Goal: Information Seeking & Learning: Find specific fact

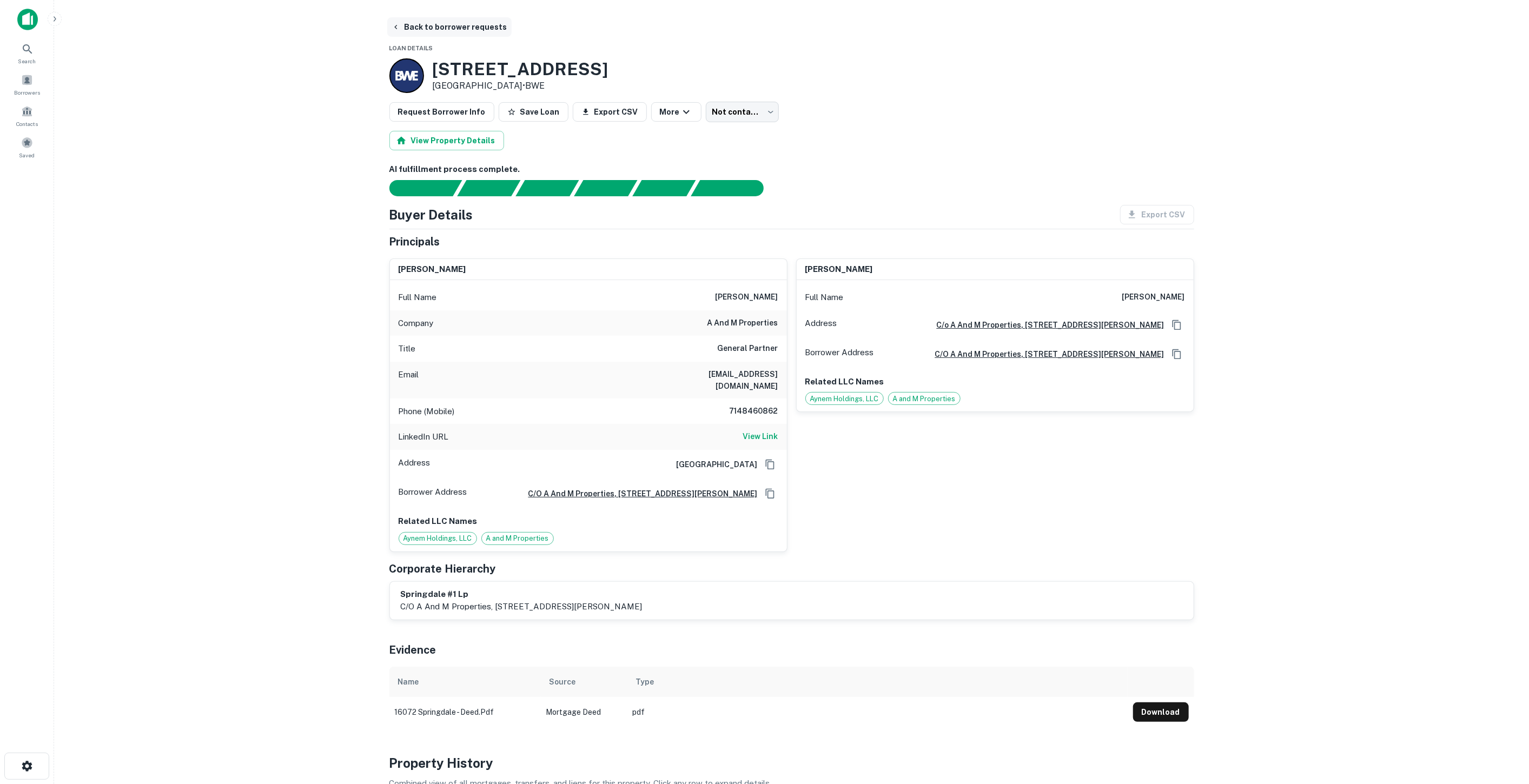
click at [407, 24] on button "Back to borrower requests" at bounding box center [449, 27] width 124 height 19
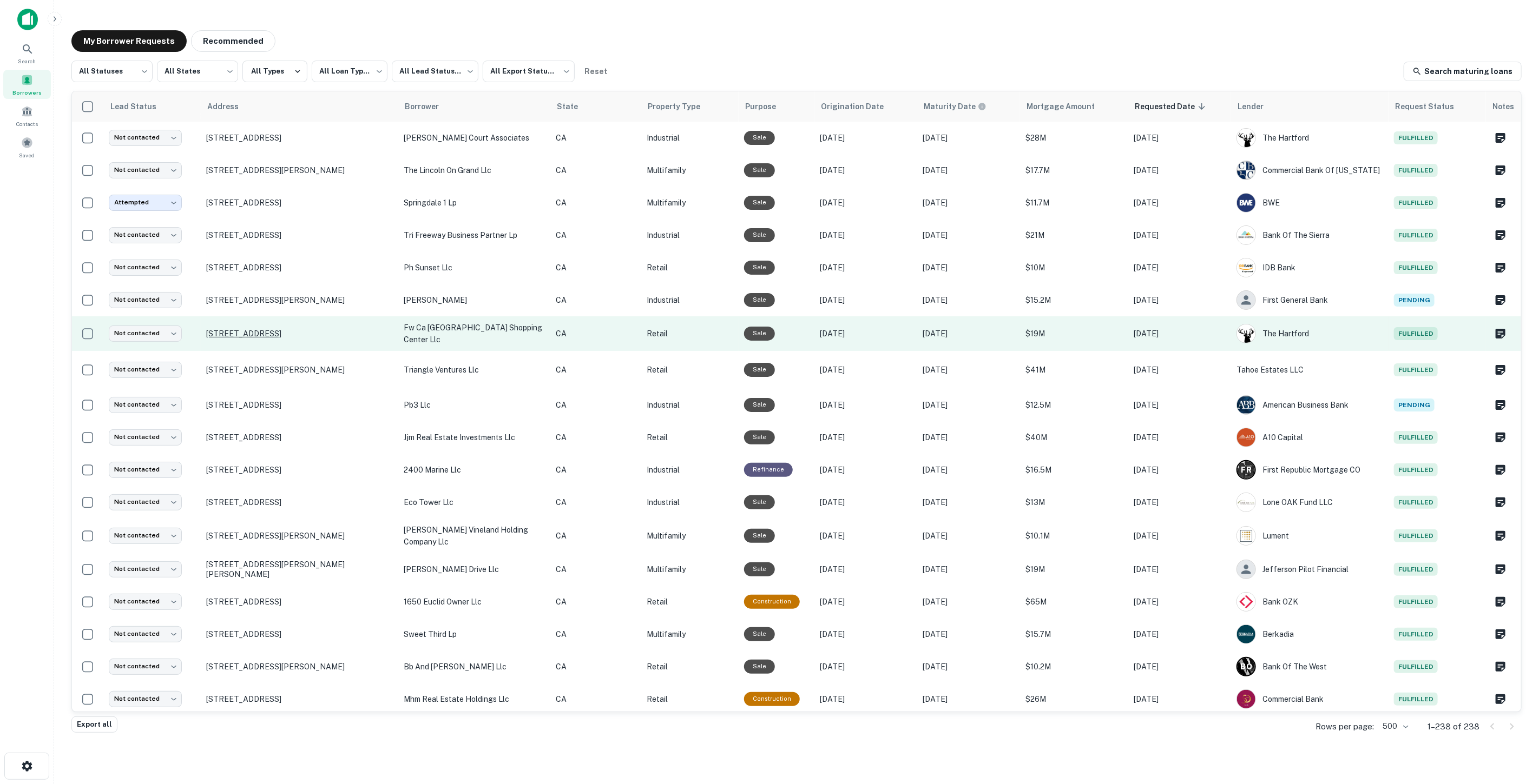
click at [281, 332] on p "5801 Kanan Rd Agoura Hills, CA 91301" at bounding box center [299, 333] width 186 height 10
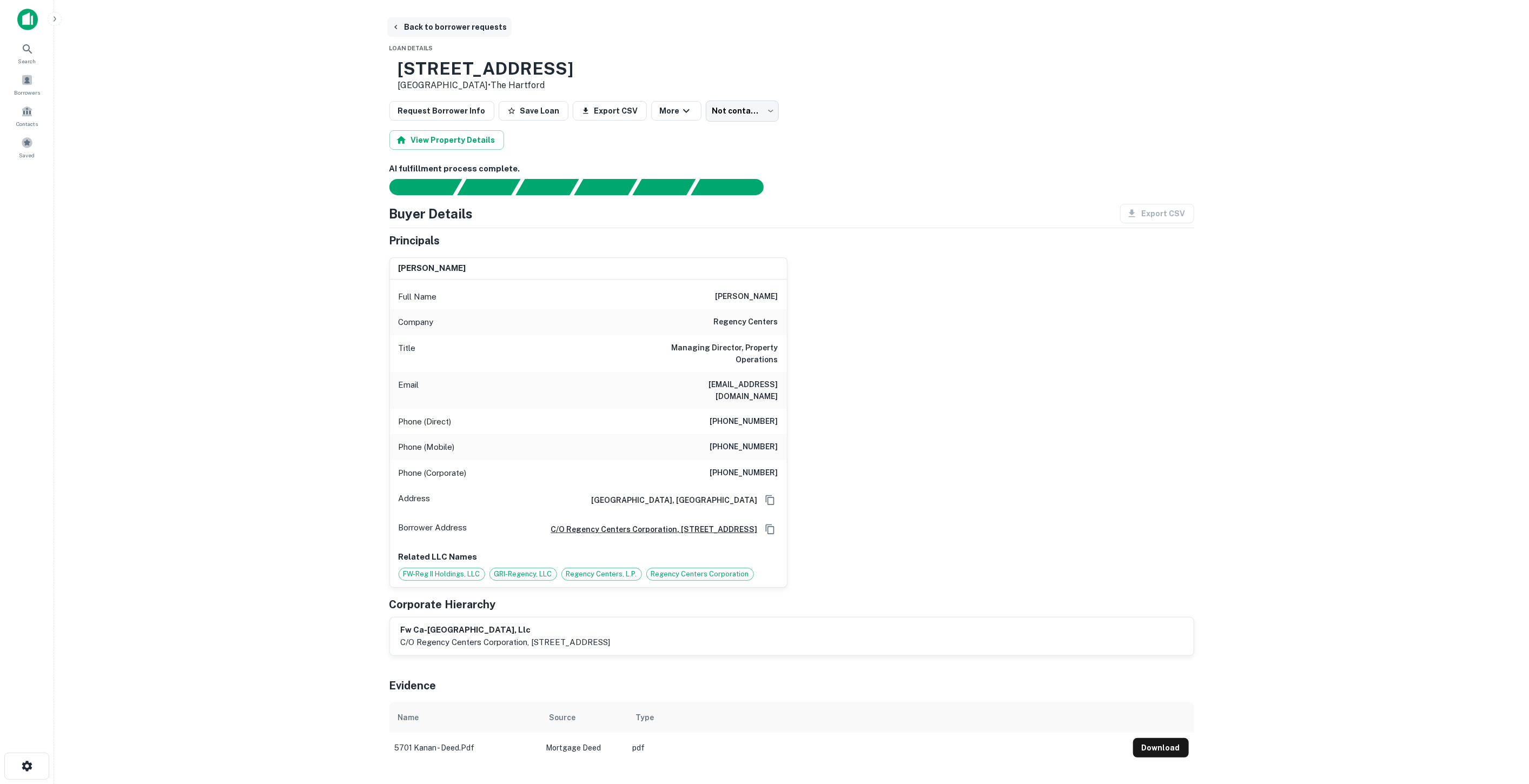
click at [462, 23] on button "Back to borrower requests" at bounding box center [449, 27] width 124 height 19
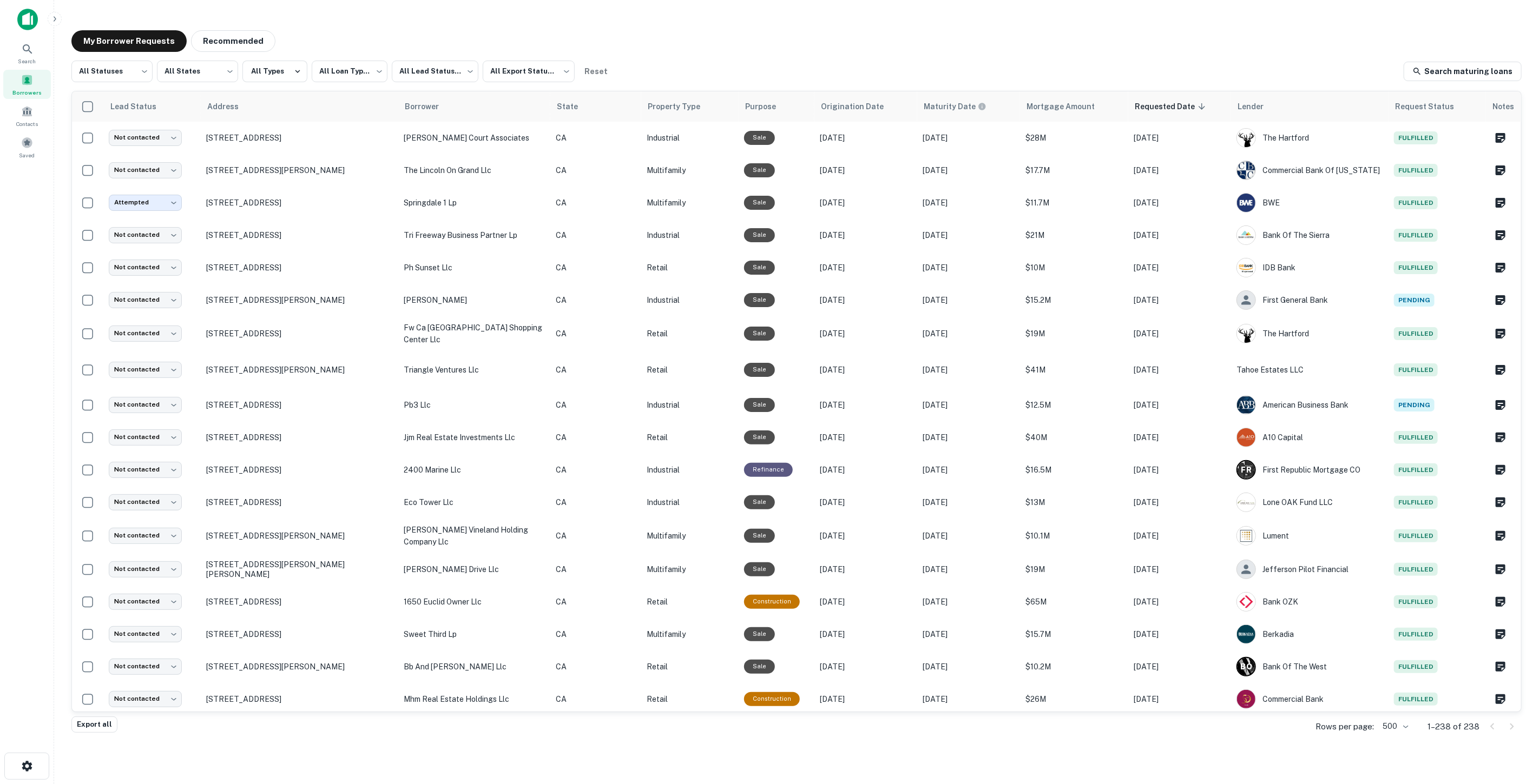
click at [1190, 739] on div "Export all Rows per page: 500 *** 1–238 of 238" at bounding box center [796, 726] width 1450 height 29
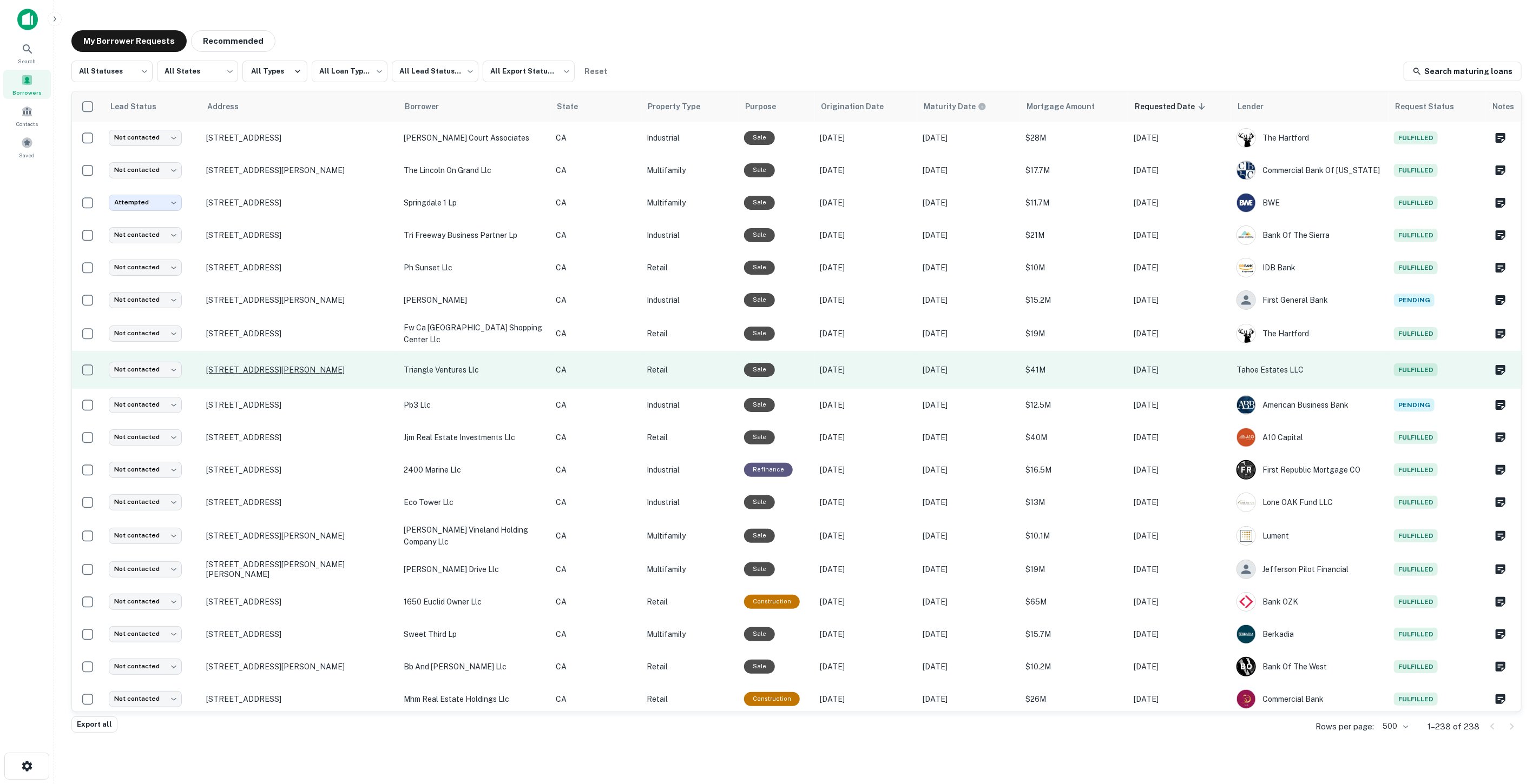
click at [256, 370] on p "8938 Keith Ave West Hollywood, CA 90069" at bounding box center [299, 370] width 186 height 10
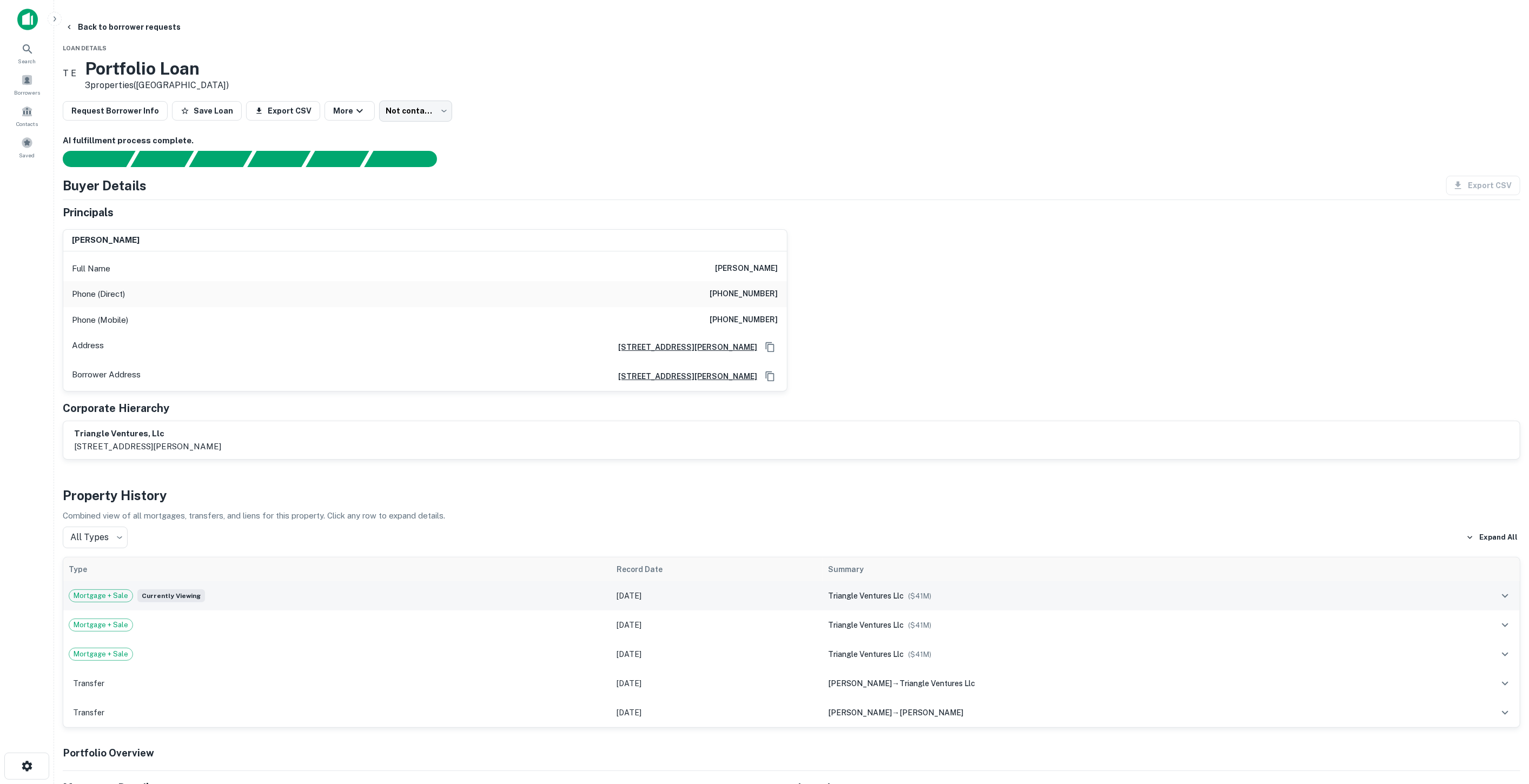
click at [828, 600] on div "triangle ventures llc ($ 41M )" at bounding box center [1117, 596] width 578 height 12
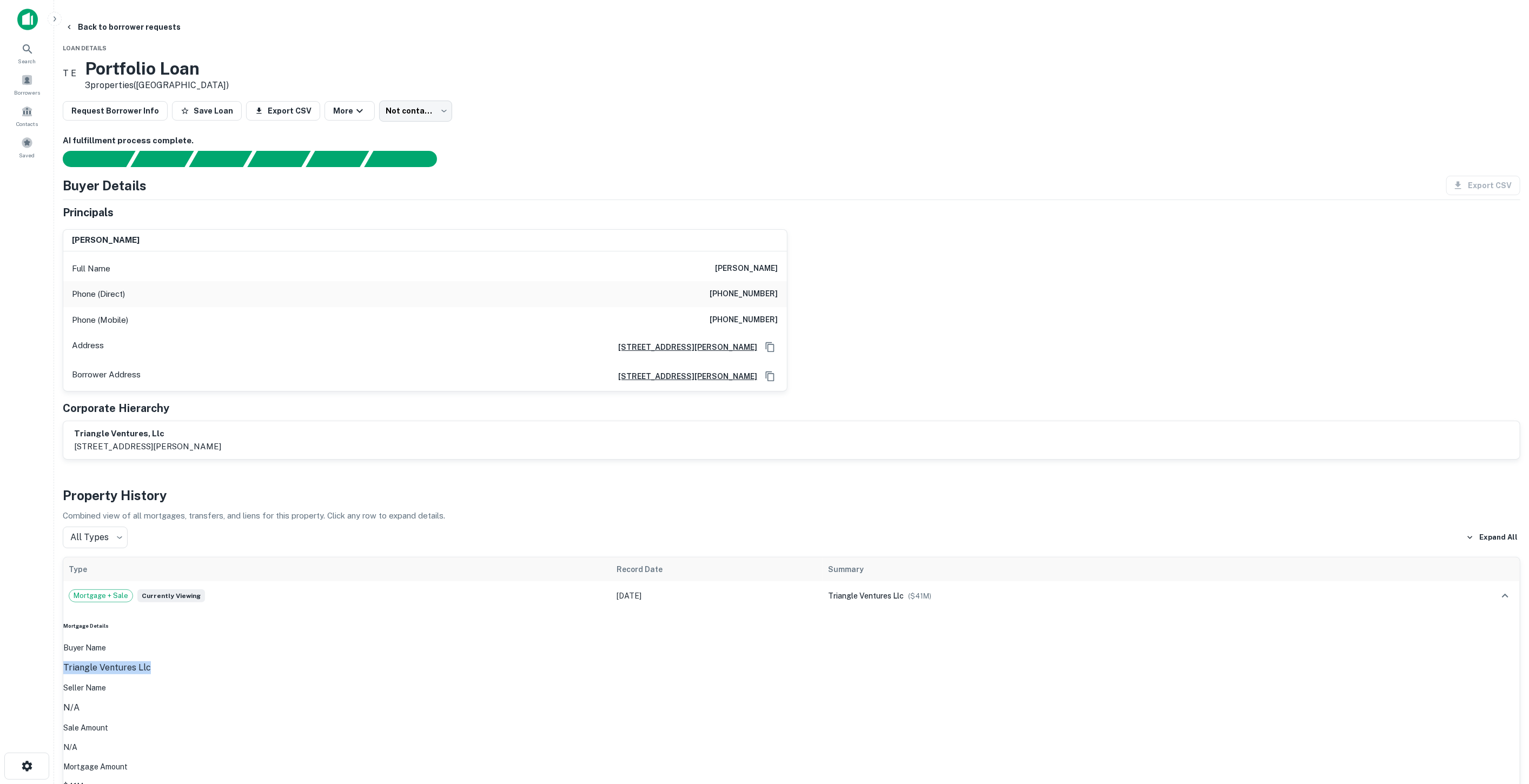
drag, startPoint x: 486, startPoint y: 658, endPoint x: 398, endPoint y: 652, distance: 88.2
click at [398, 652] on div "Mortgage Details Buyer Name triangle ventures llc Seller Name n/a Sale Amount N…" at bounding box center [792, 707] width 1457 height 170
copy p "triangle ventures llc"
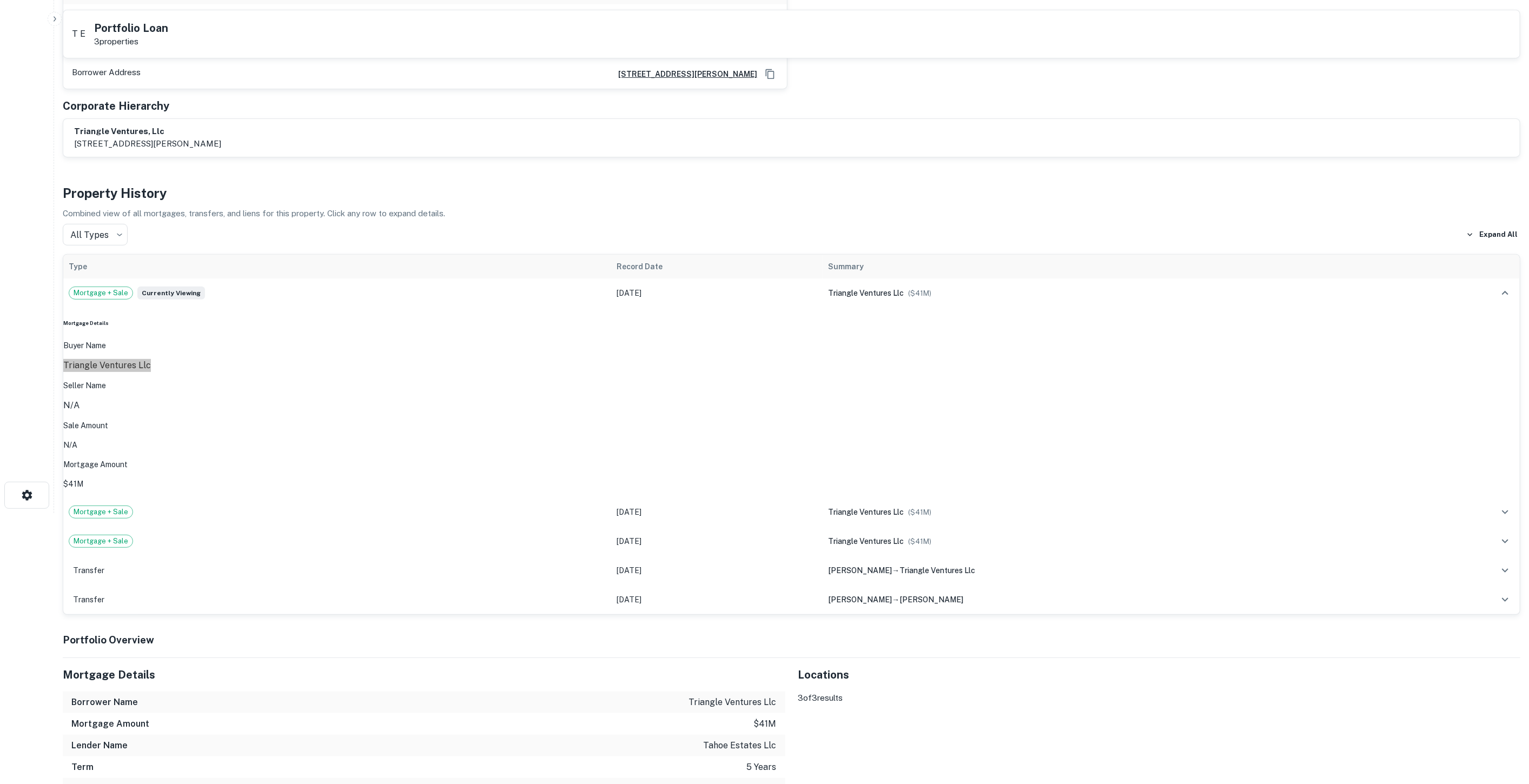
scroll to position [541, 0]
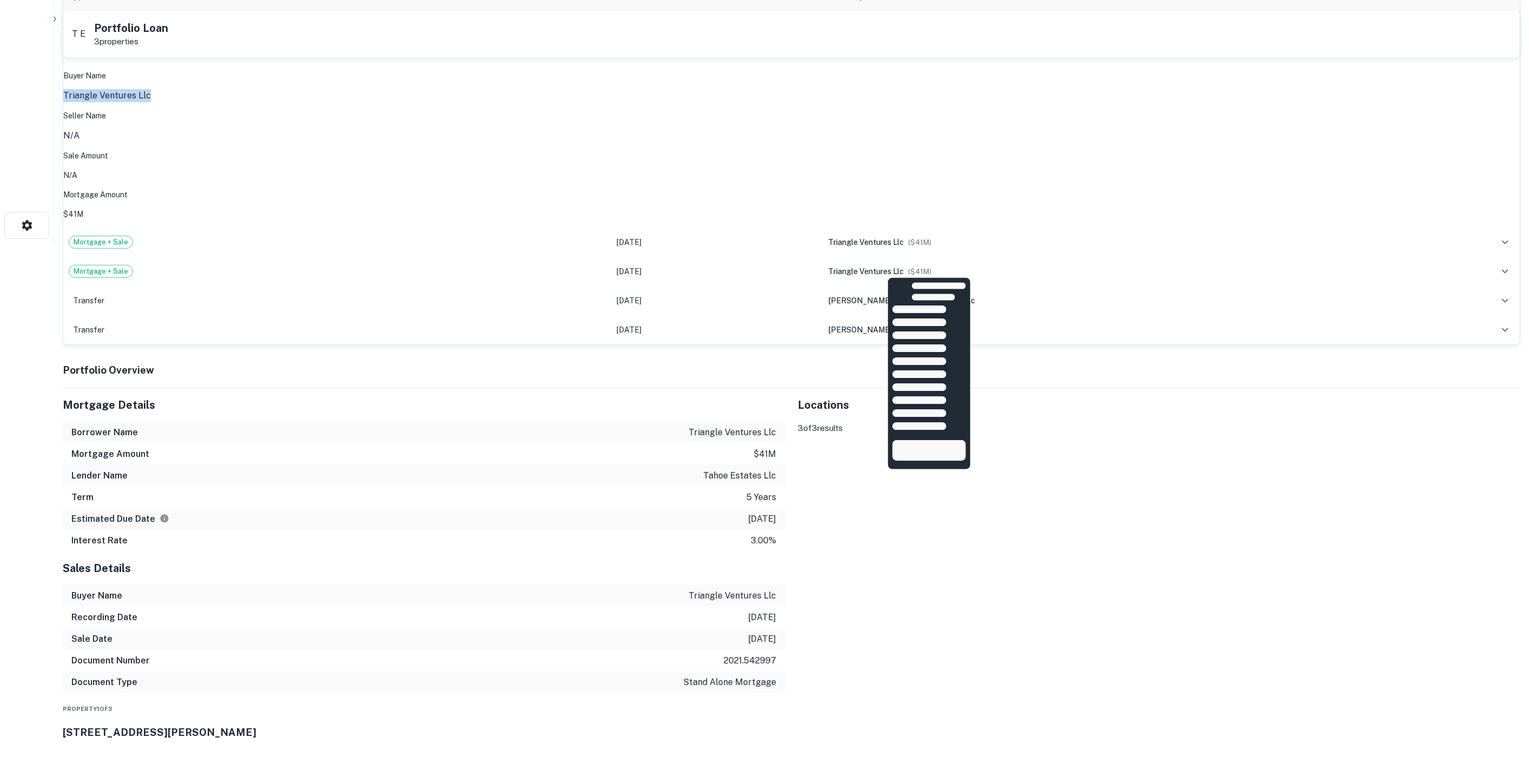
click at [1117, 475] on div at bounding box center [1117, 475] width 0 height 0
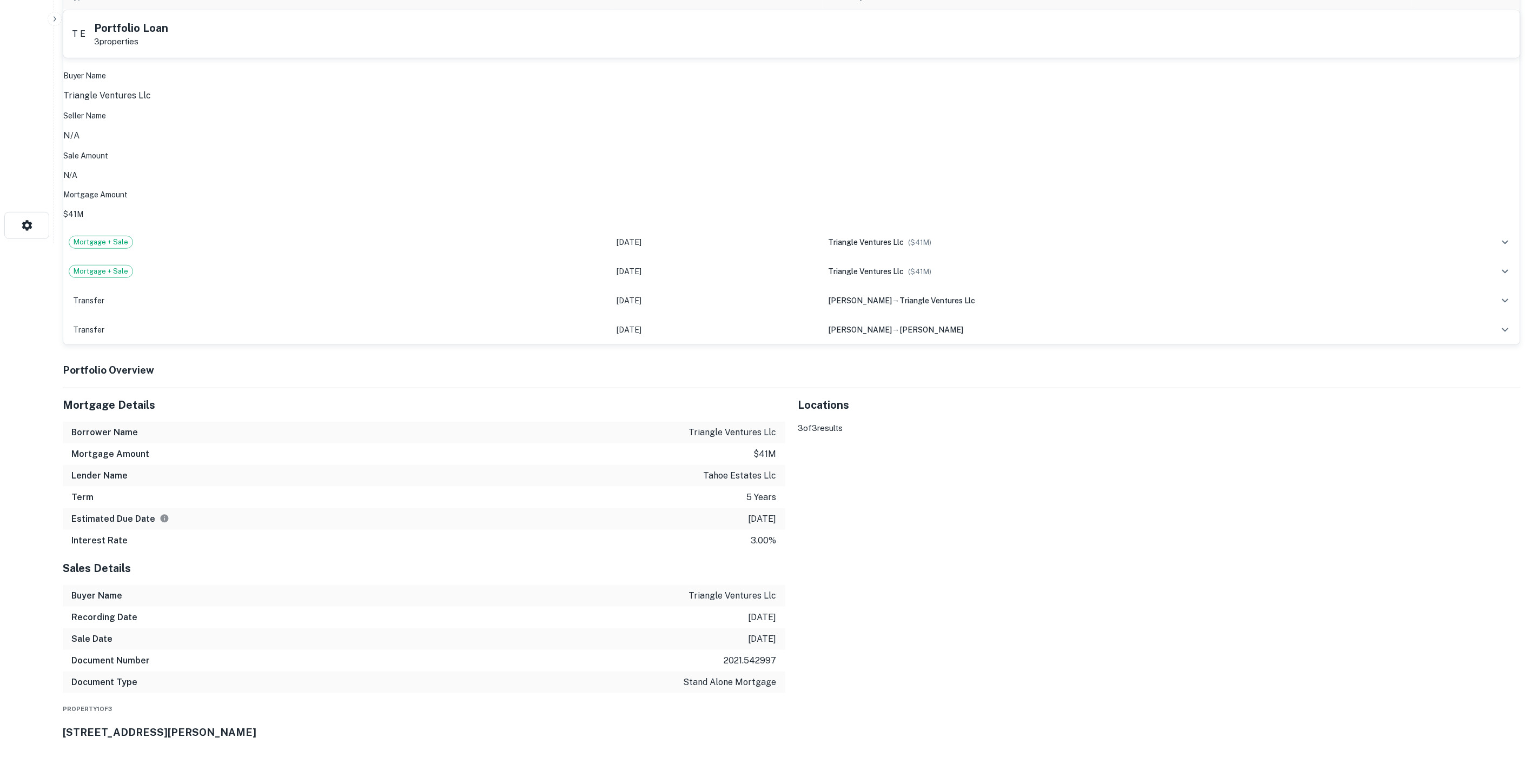
drag, startPoint x: 1276, startPoint y: 447, endPoint x: 1260, endPoint y: 444, distance: 16.3
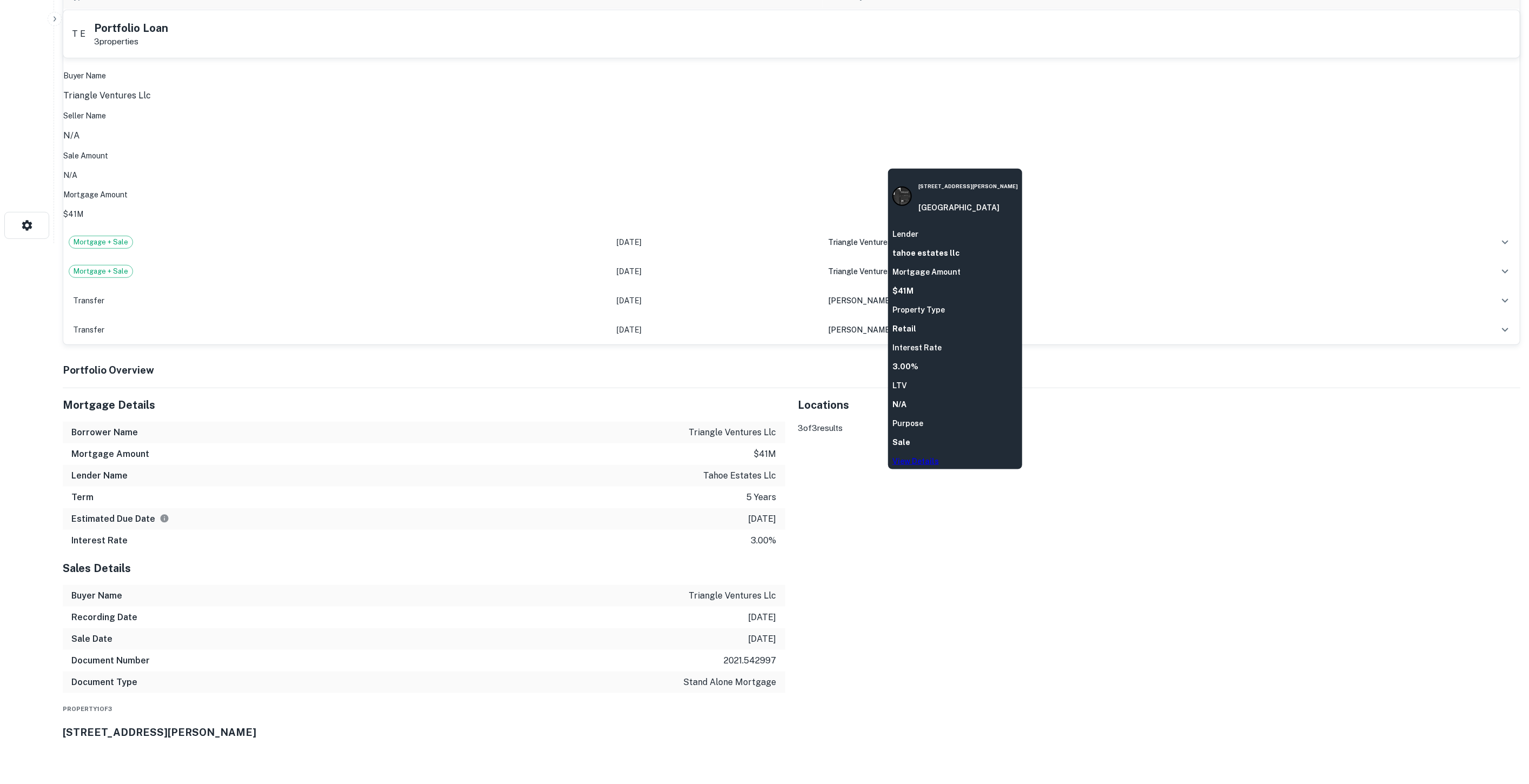
click at [939, 457] on link "View Details" at bounding box center [916, 461] width 46 height 9
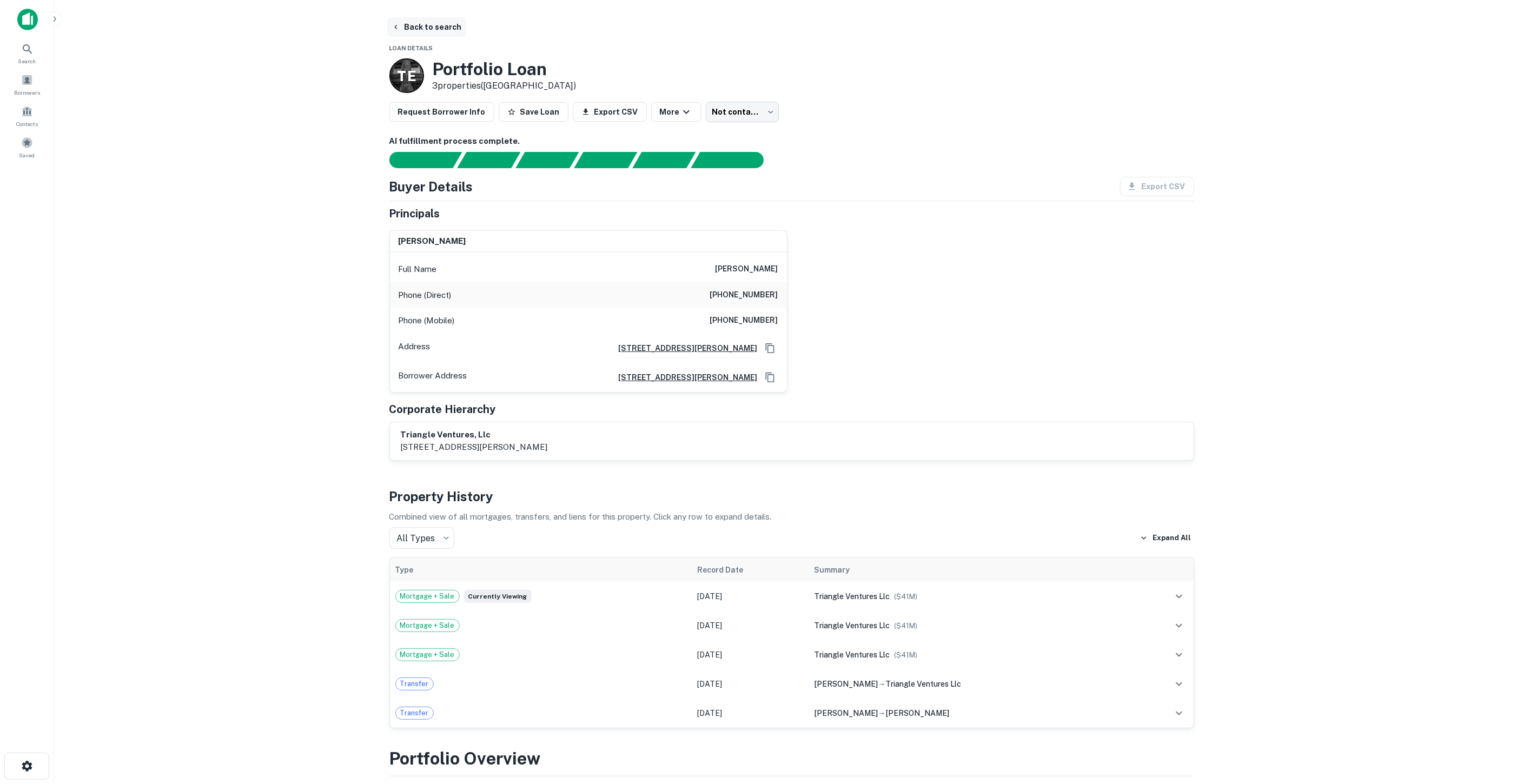
click at [410, 26] on button "Back to search" at bounding box center [427, 27] width 79 height 19
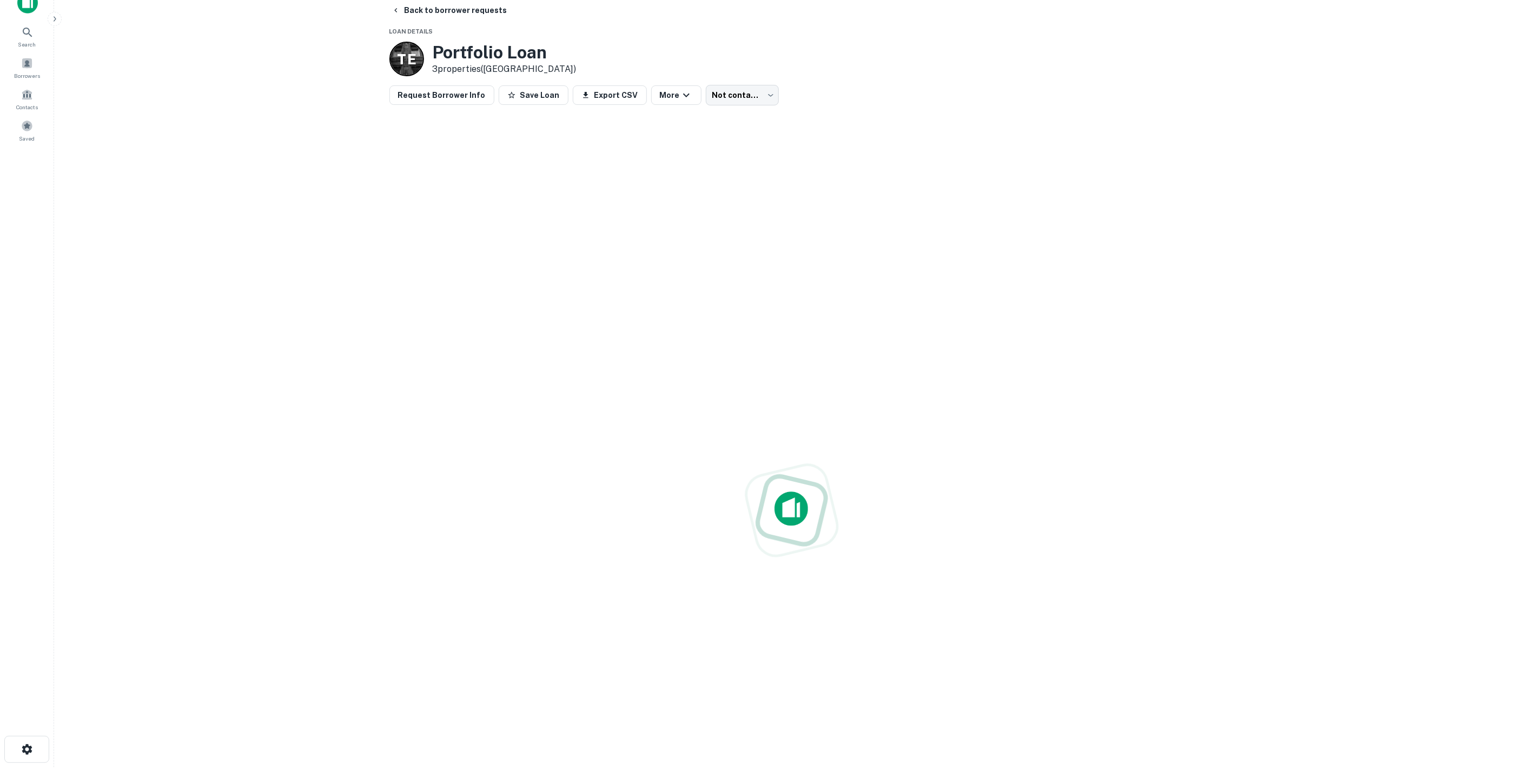
scroll to position [16, 0]
